Goal: Find specific page/section: Find specific page/section

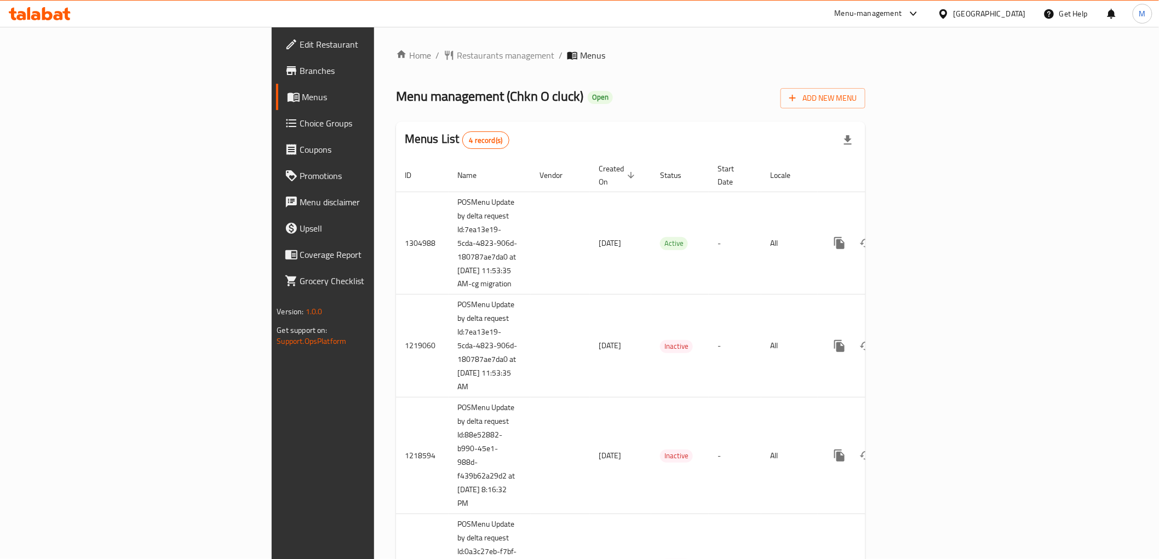
click at [300, 119] on span "Choice Groups" at bounding box center [378, 123] width 156 height 13
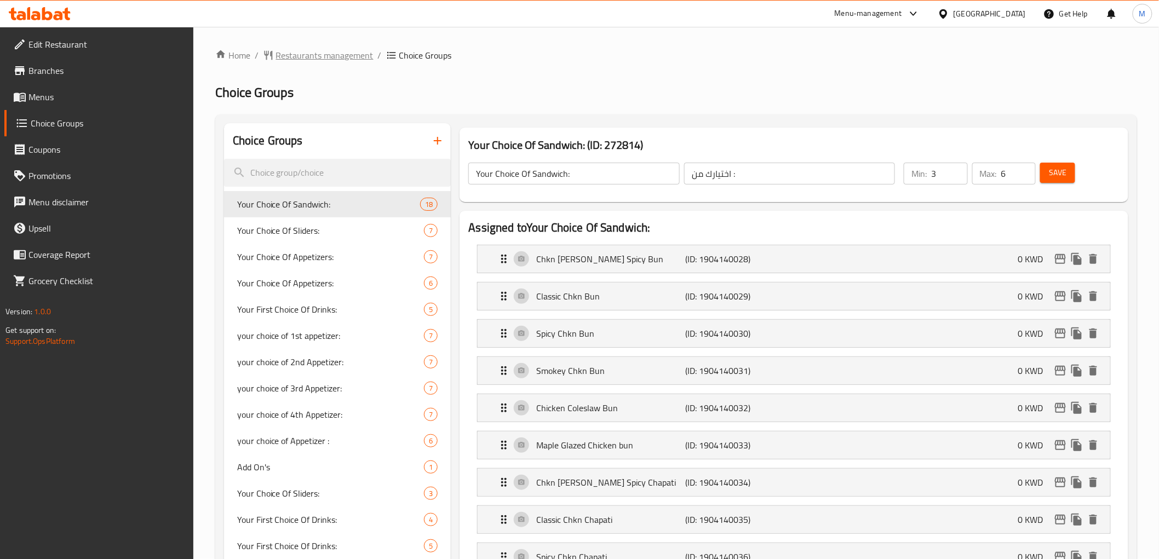
click at [303, 59] on span "Restaurants management" at bounding box center [324, 55] width 97 height 13
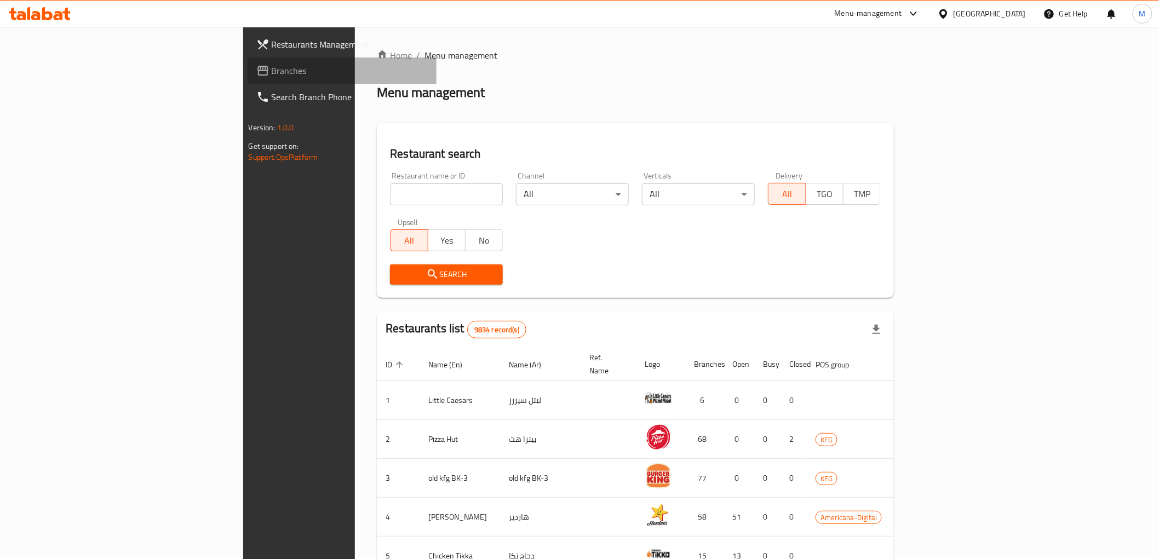
click at [272, 75] on span "Branches" at bounding box center [350, 70] width 156 height 13
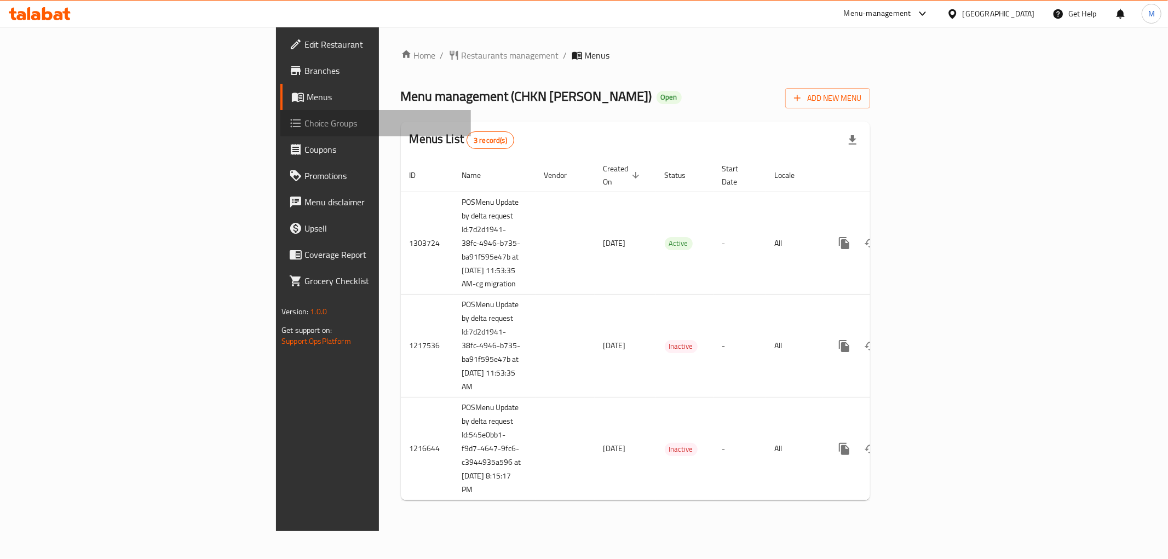
click at [280, 130] on link "Choice Groups" at bounding box center [375, 123] width 191 height 26
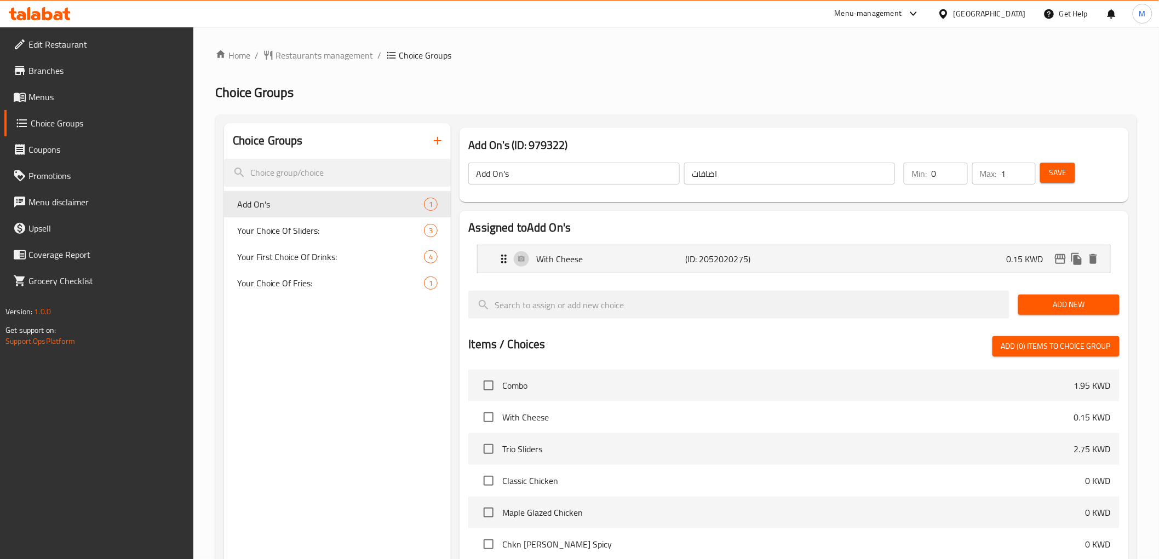
click at [68, 96] on span "Menus" at bounding box center [106, 96] width 156 height 13
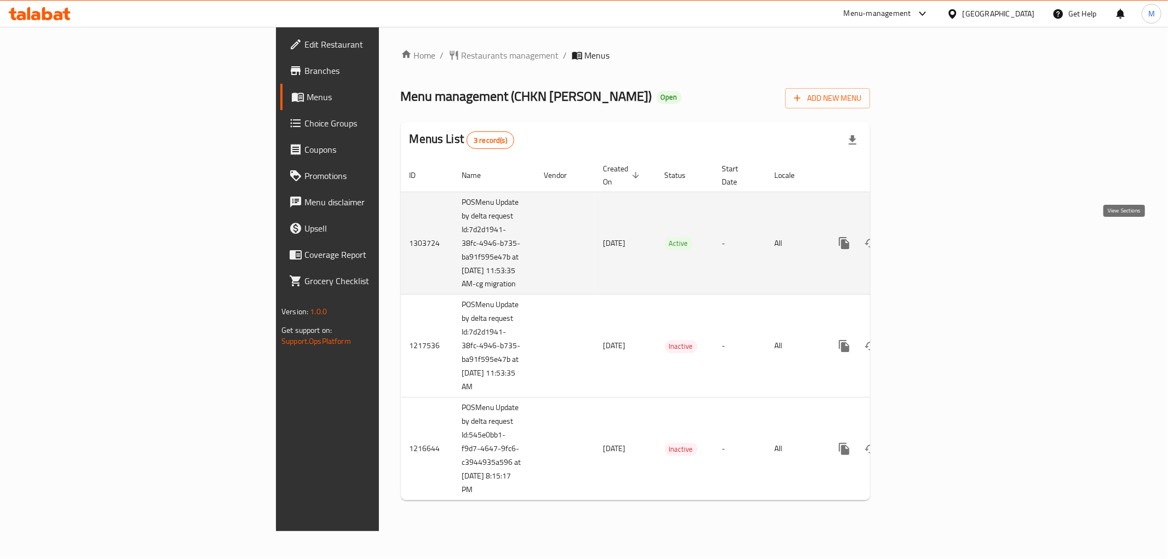
click at [930, 239] on icon "enhanced table" at bounding box center [923, 243] width 13 height 13
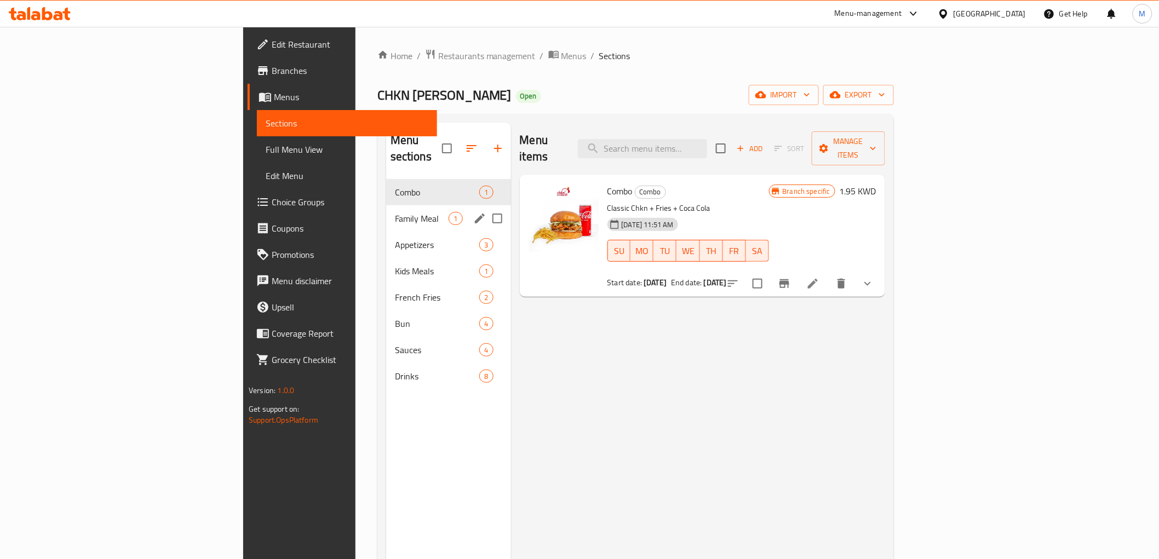
click at [395, 212] on span "Family Meal" at bounding box center [422, 218] width 54 height 13
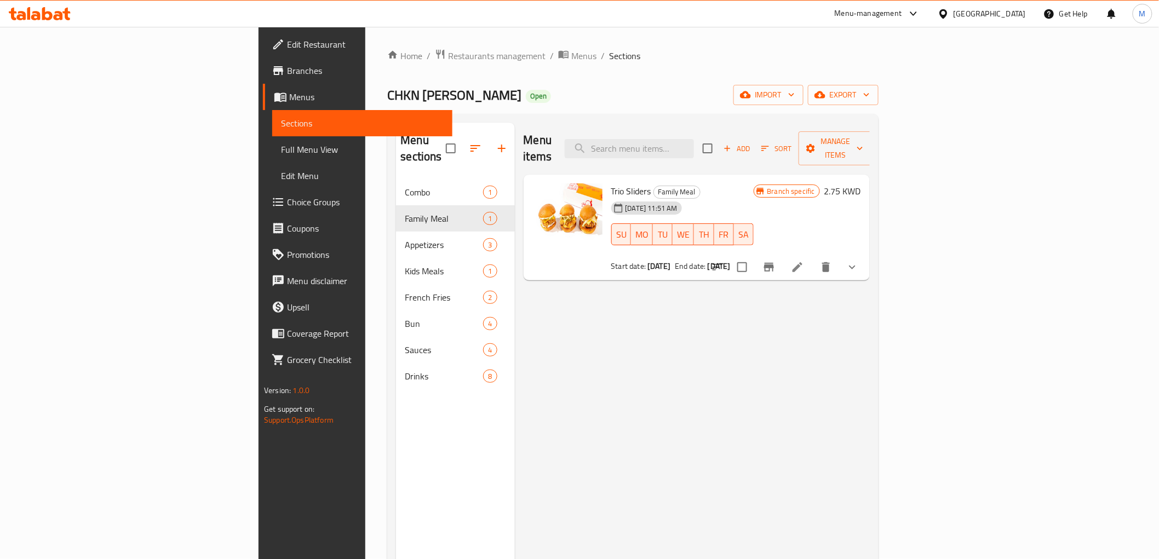
click at [865, 258] on button "show more" at bounding box center [852, 267] width 26 height 26
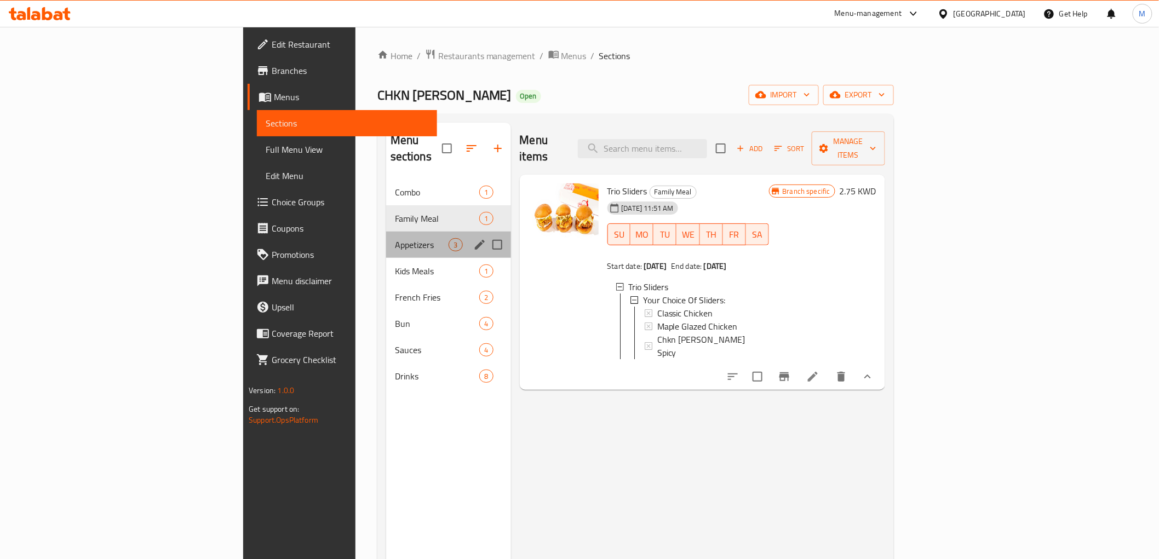
click at [386, 236] on div "Appetizers 3" at bounding box center [448, 245] width 125 height 26
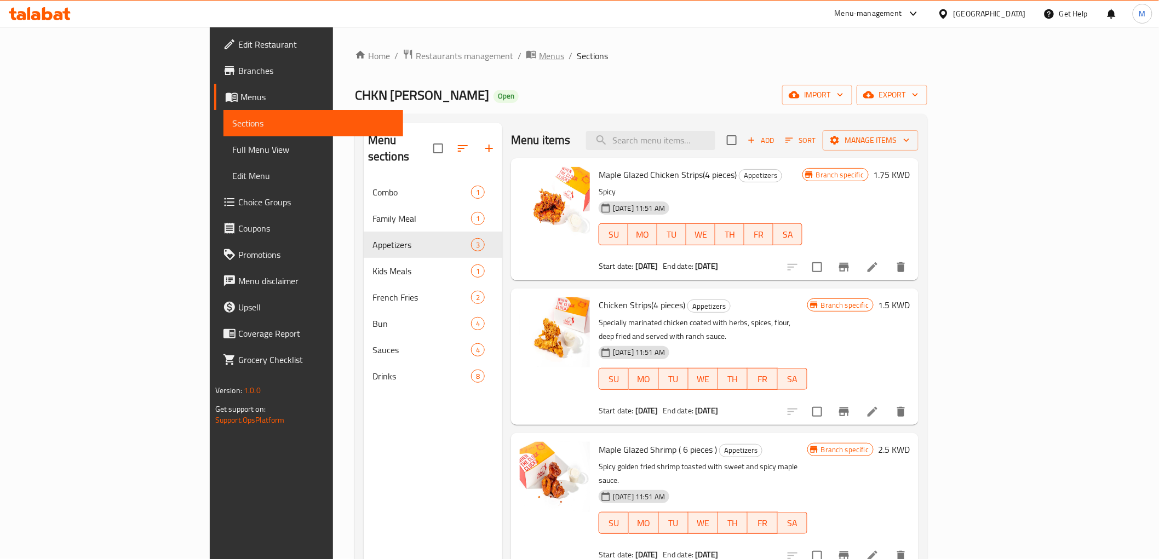
click at [539, 55] on span "Menus" at bounding box center [551, 55] width 25 height 13
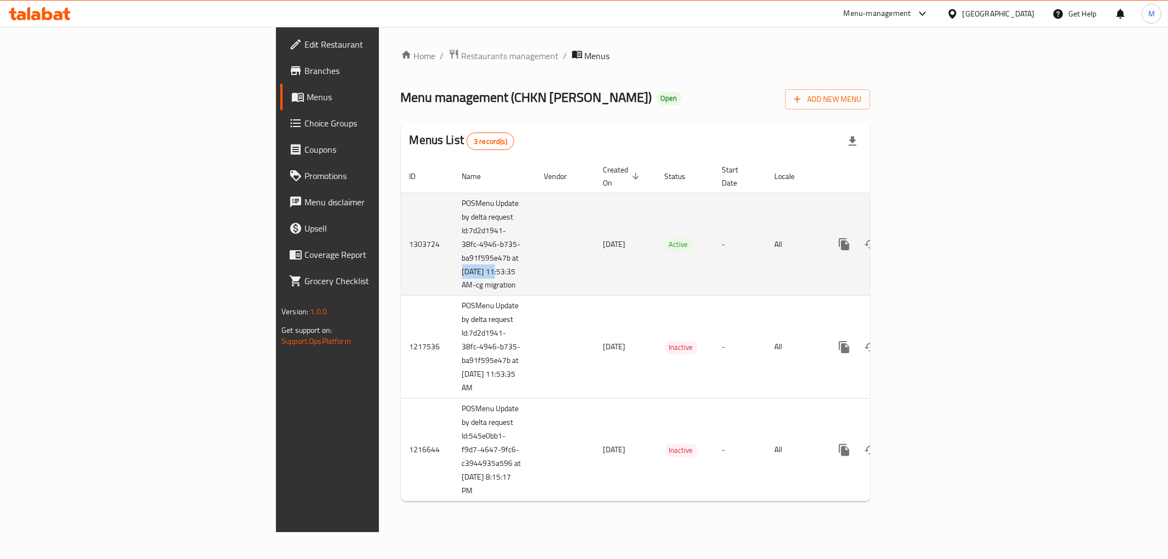
drag, startPoint x: 272, startPoint y: 263, endPoint x: 313, endPoint y: 256, distance: 41.7
click at [453, 256] on td "POSMenu Update by delta request Id:7d2d1941-38fc-4946-b735-ba91f595e47b at [DAT…" at bounding box center [494, 244] width 82 height 103
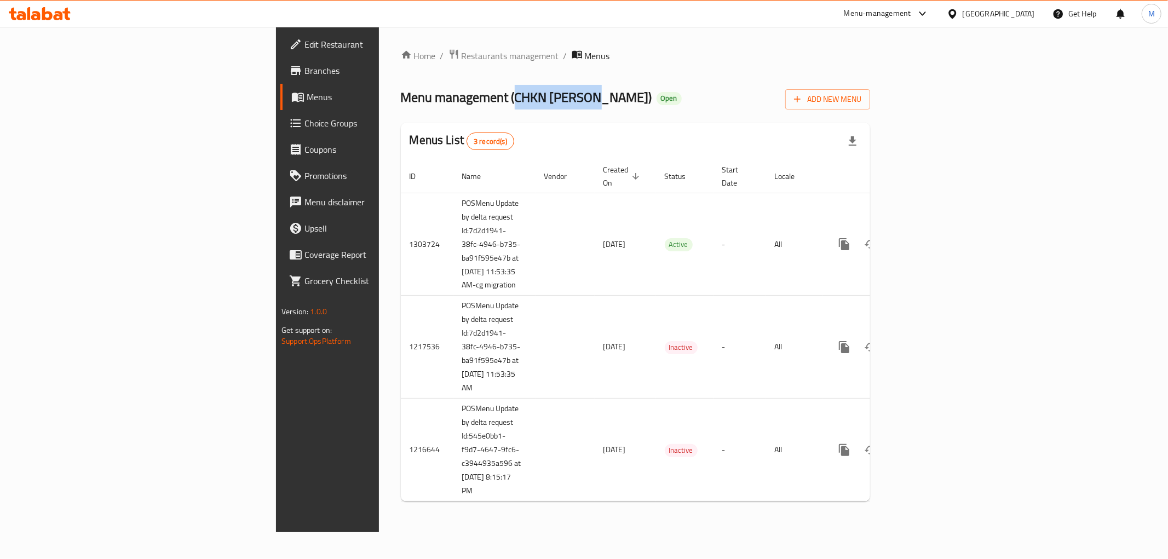
drag, startPoint x: 332, startPoint y: 92, endPoint x: 412, endPoint y: 99, distance: 80.2
click at [412, 99] on span "Menu management ( CHKN O'CLUCK )" at bounding box center [526, 97] width 251 height 25
copy span "CHKN O'CLUCK"
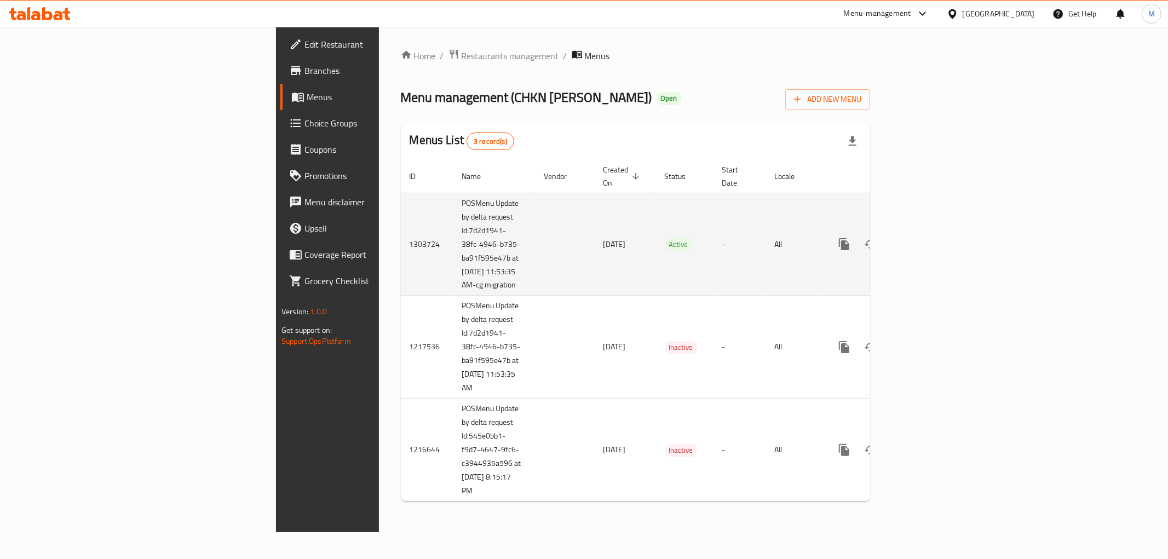
click at [536, 193] on td "enhanced table" at bounding box center [565, 244] width 59 height 103
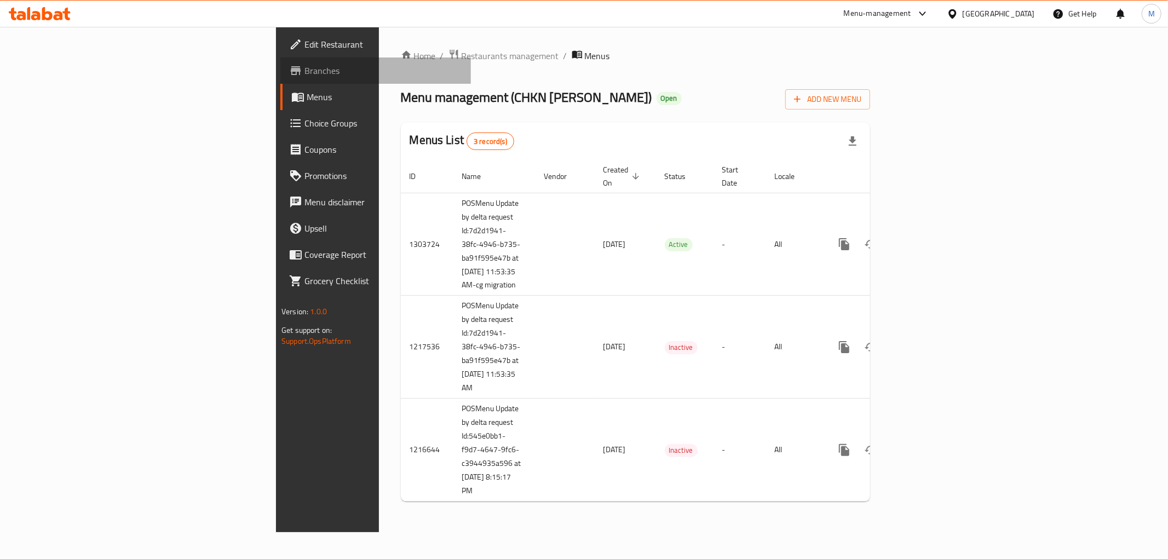
click at [304, 71] on span "Branches" at bounding box center [383, 70] width 158 height 13
click at [304, 128] on span "Choice Groups" at bounding box center [383, 123] width 158 height 13
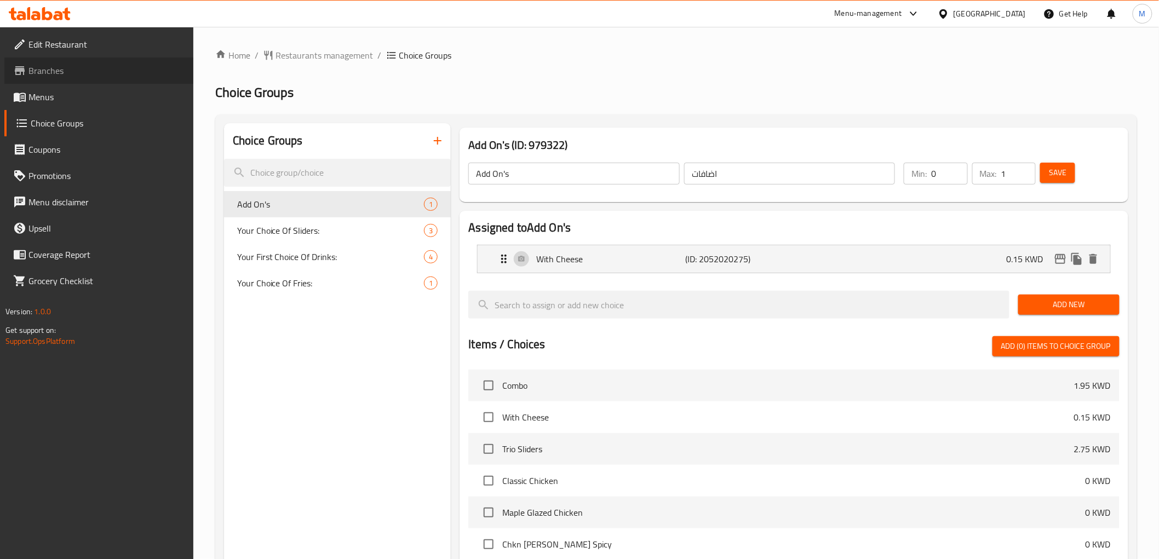
click at [66, 70] on span "Branches" at bounding box center [106, 70] width 156 height 13
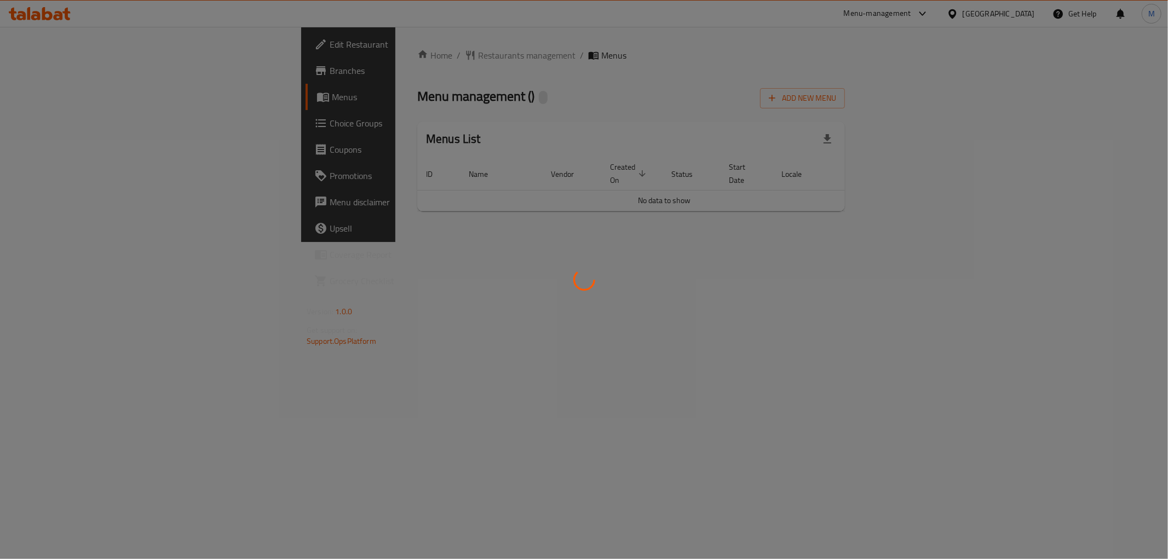
click at [474, 136] on div at bounding box center [584, 279] width 1168 height 559
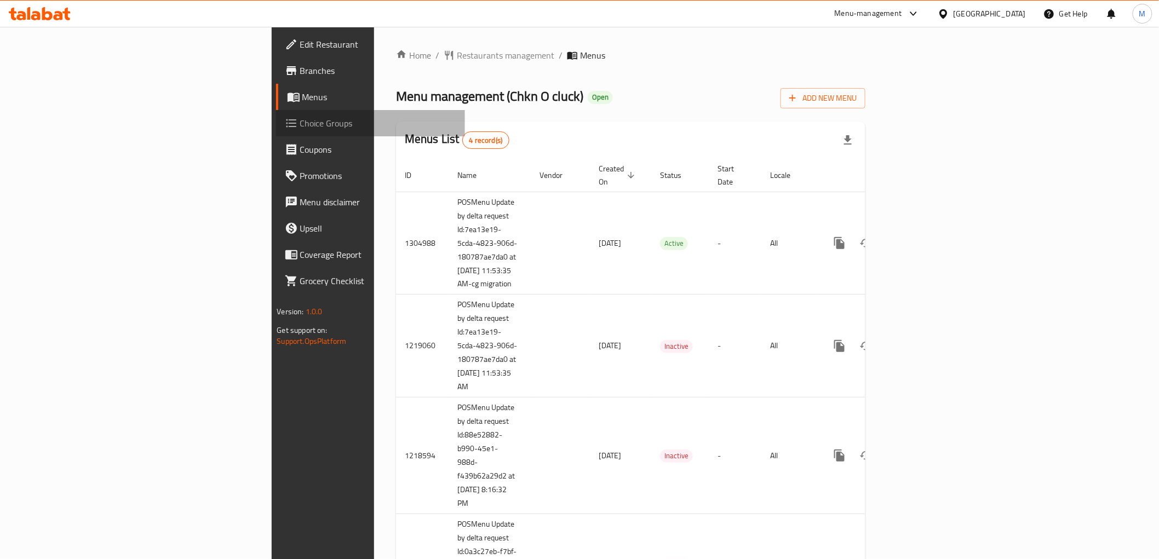
click at [300, 128] on span "Choice Groups" at bounding box center [378, 123] width 156 height 13
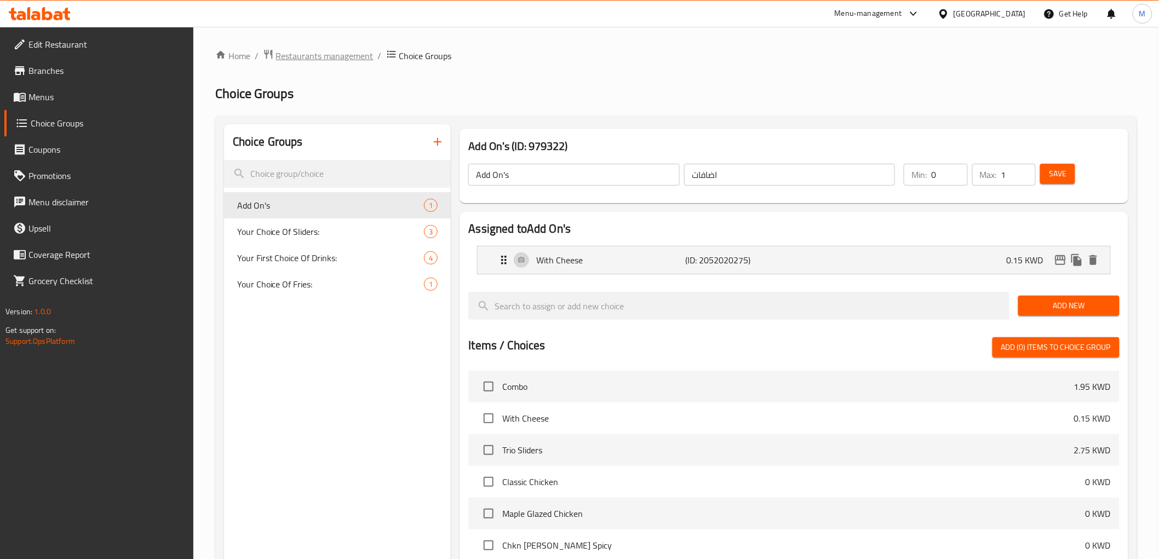
click at [347, 61] on span "Restaurants management" at bounding box center [324, 55] width 97 height 13
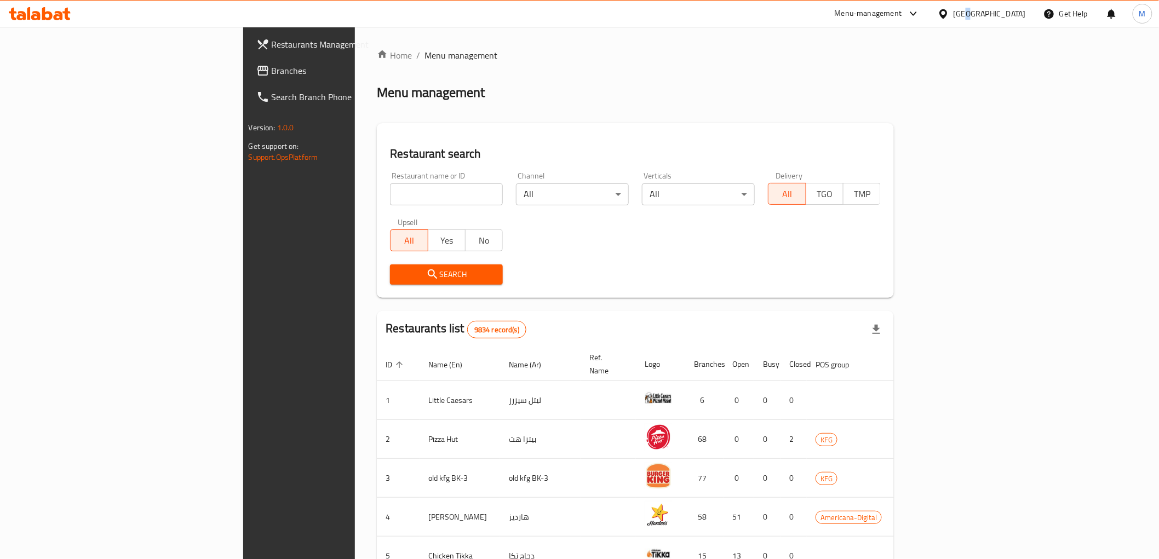
click at [1018, 13] on div "[GEOGRAPHIC_DATA]" at bounding box center [989, 14] width 72 height 12
click at [908, 115] on div "[GEOGRAPHIC_DATA]" at bounding box center [943, 112] width 164 height 25
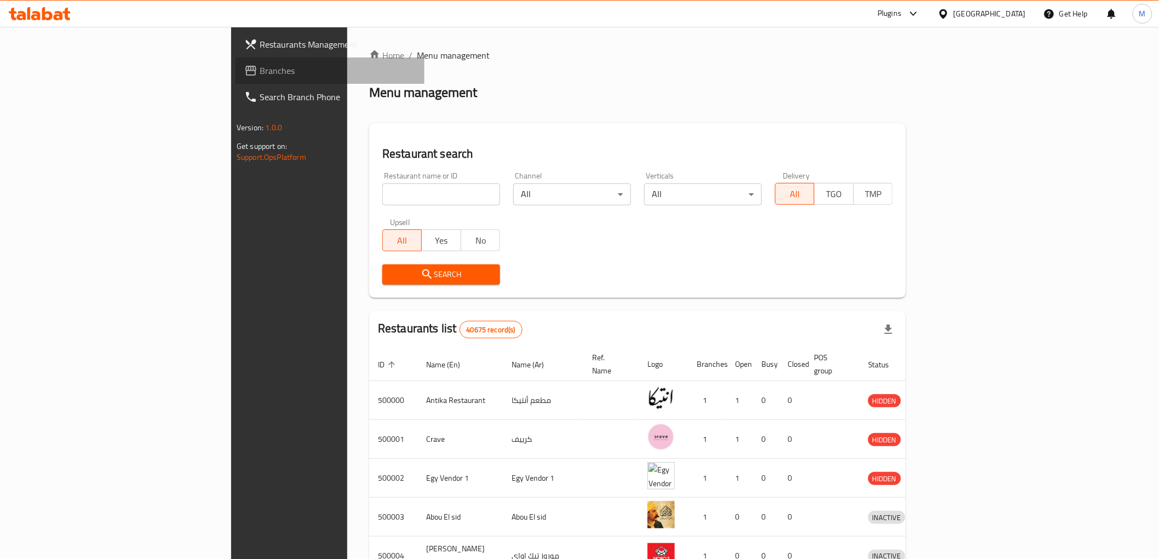
click at [260, 74] on span "Branches" at bounding box center [338, 70] width 156 height 13
